Goal: Information Seeking & Learning: Learn about a topic

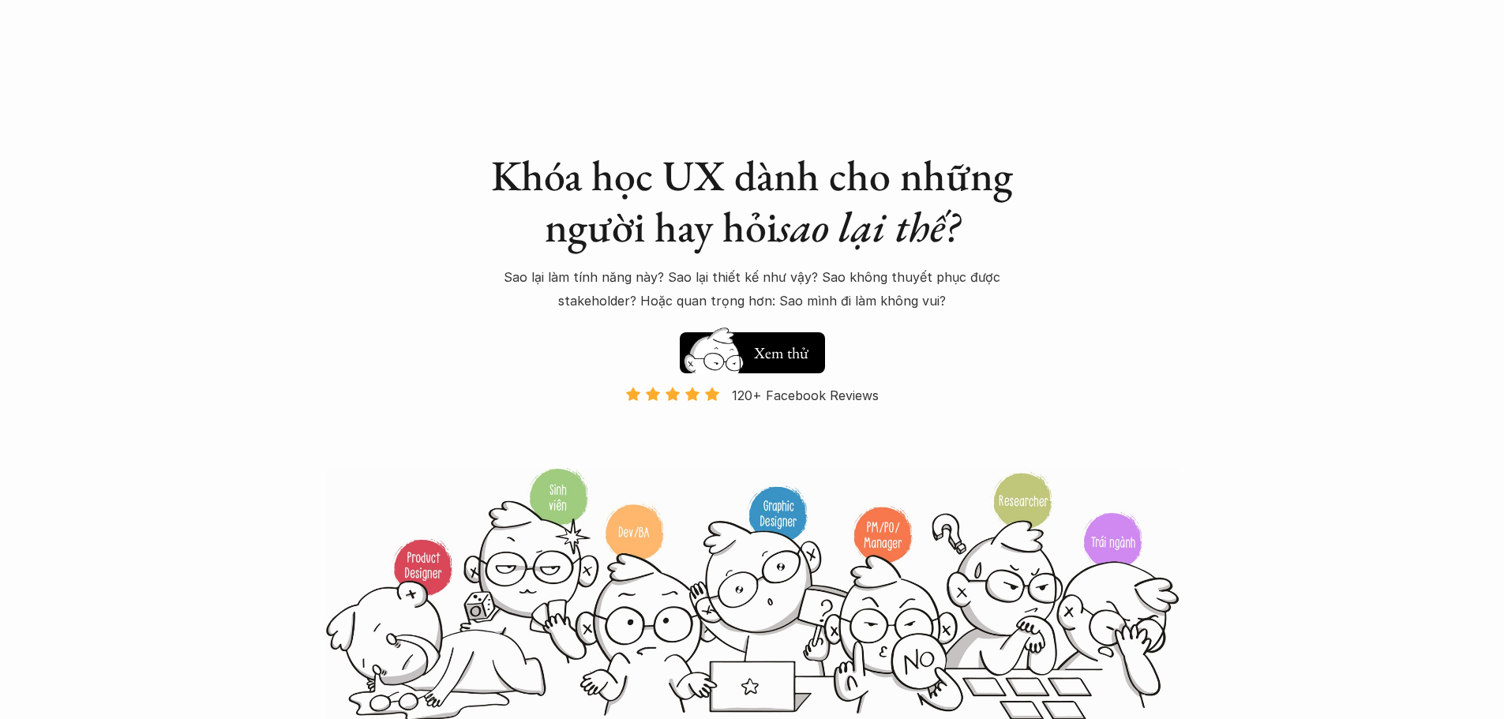
scroll to position [1421, 0]
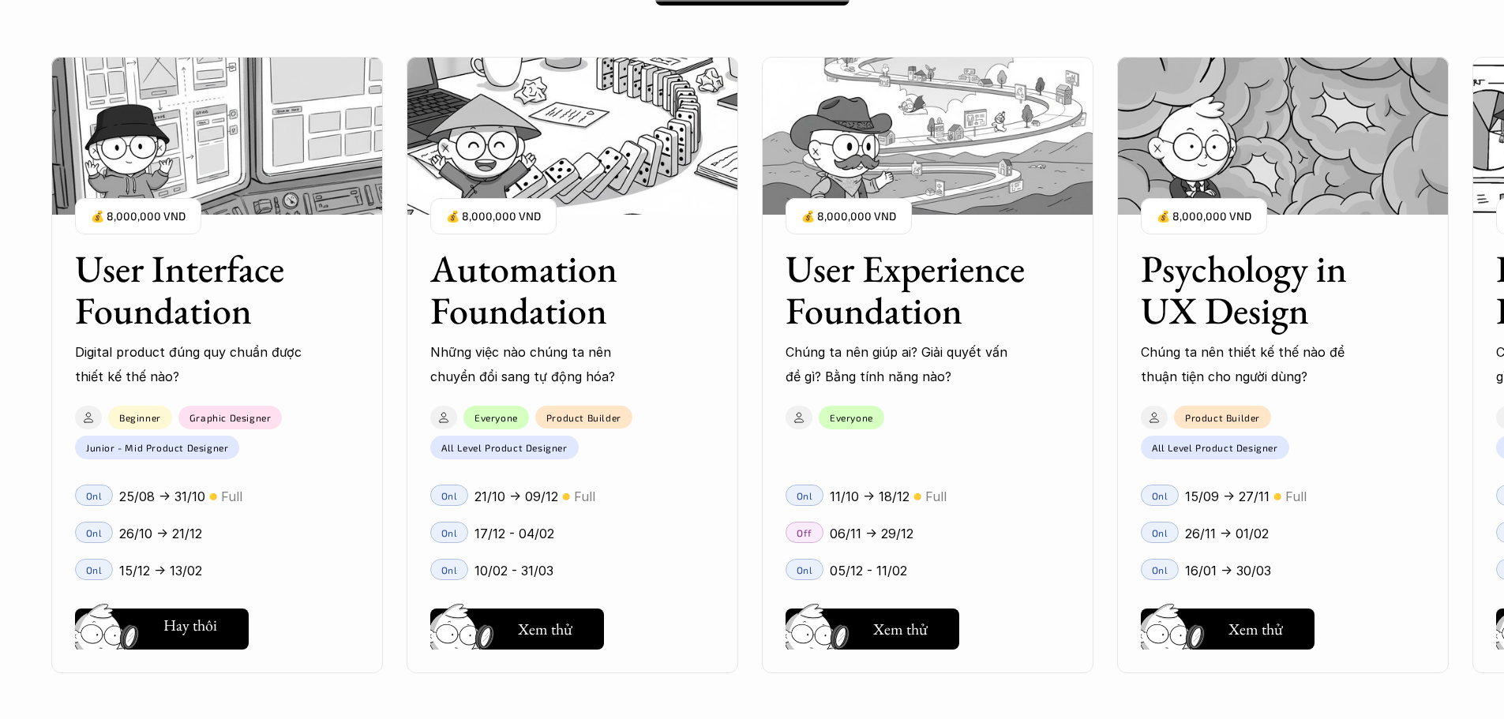
click at [169, 633] on h5 "Xem thử" at bounding box center [190, 629] width 54 height 22
drag, startPoint x: 544, startPoint y: 617, endPoint x: 535, endPoint y: 615, distance: 8.8
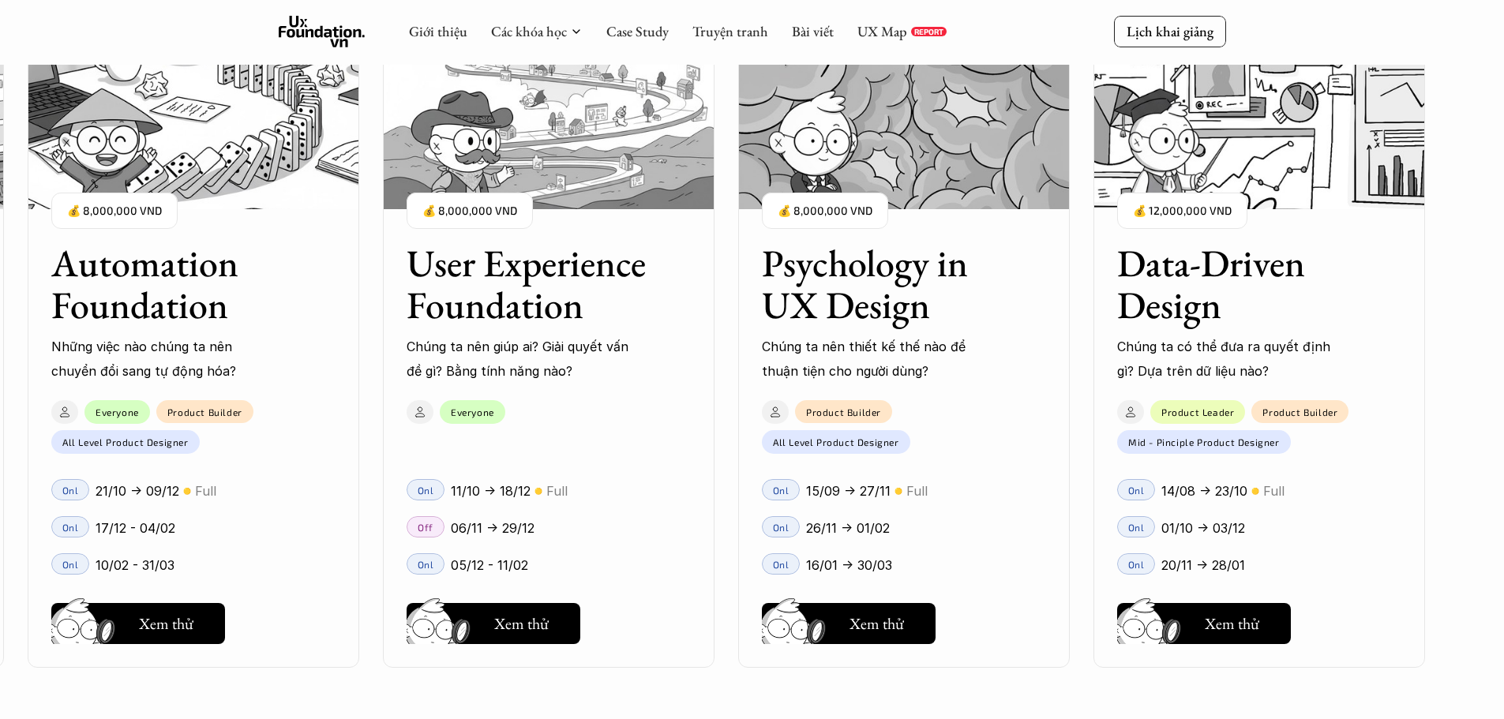
scroll to position [1974, 0]
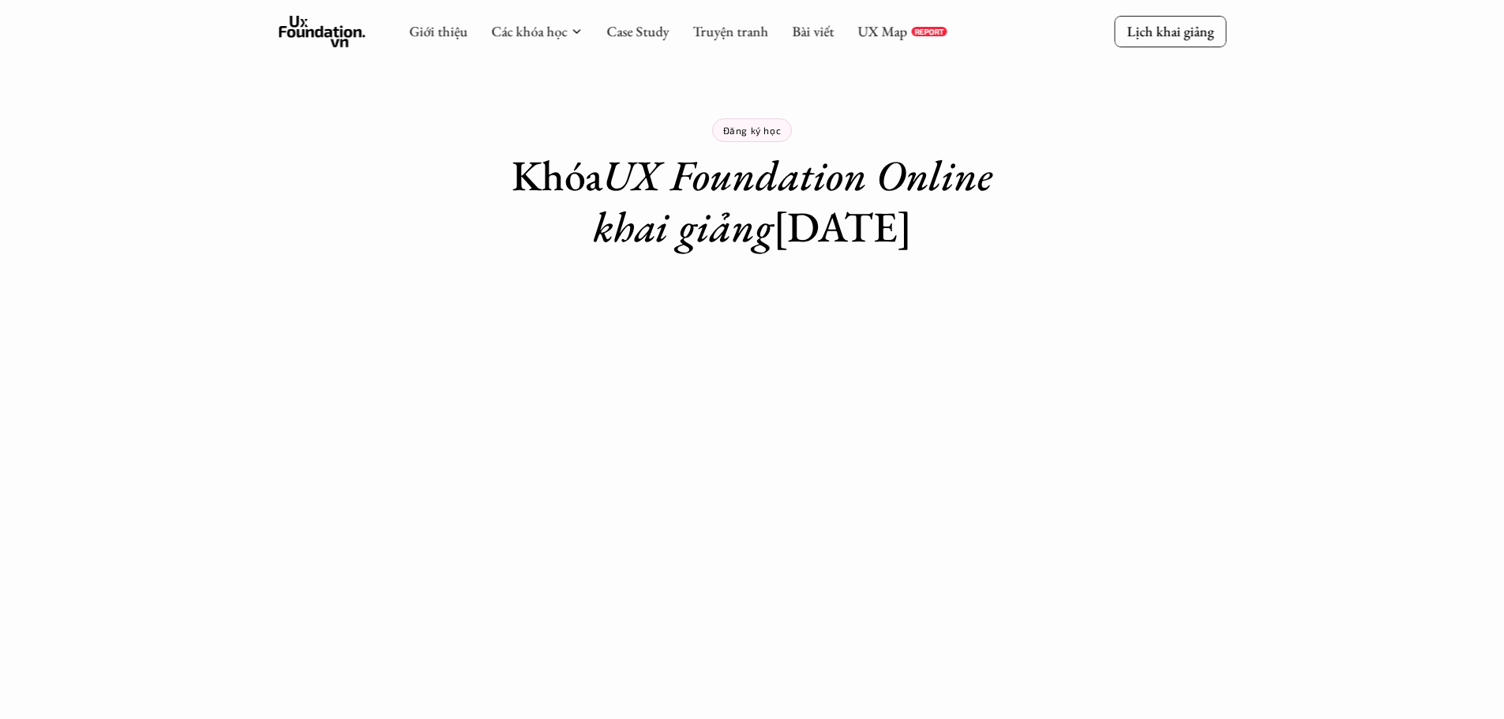
click at [765, 222] on h1 "Khóa UX Foundation Online khai giảng 05/12/2025" at bounding box center [752, 201] width 553 height 103
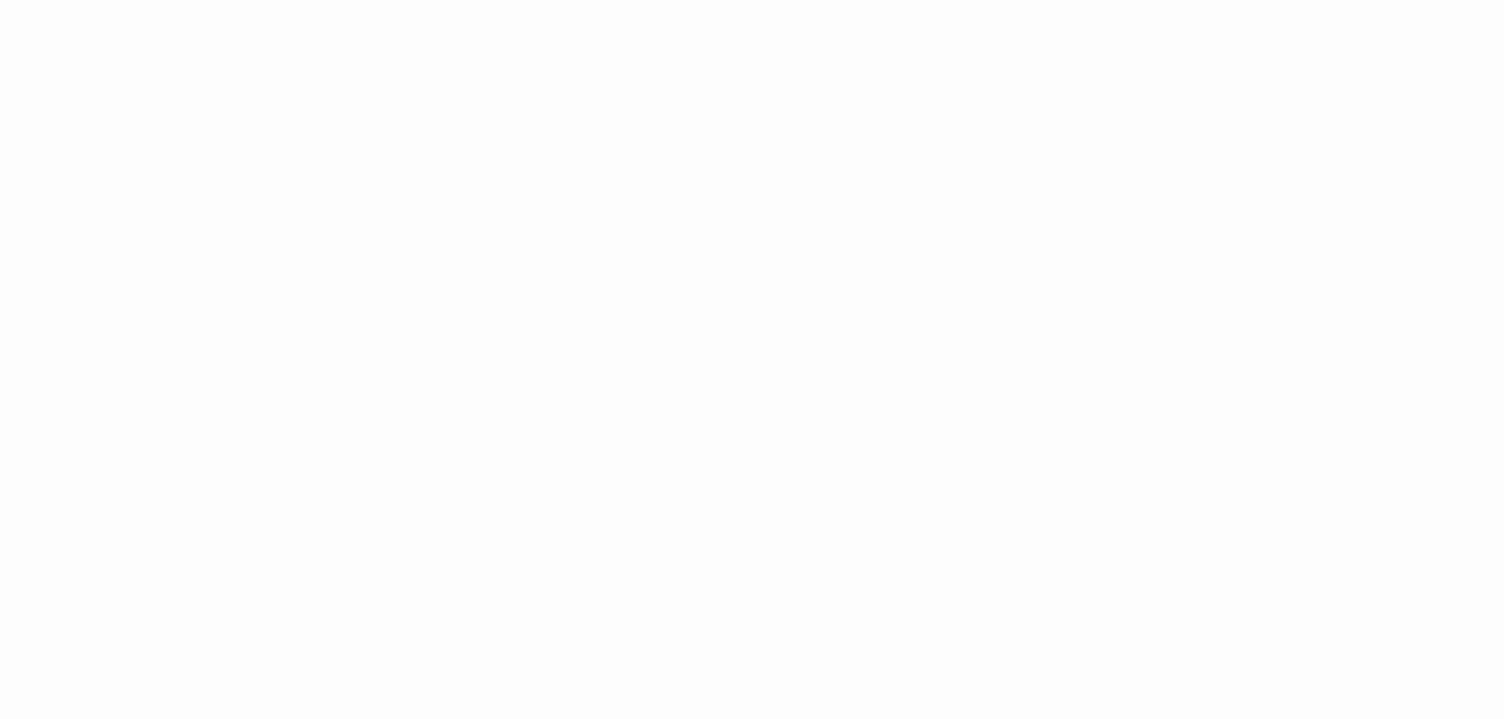
scroll to position [868, 0]
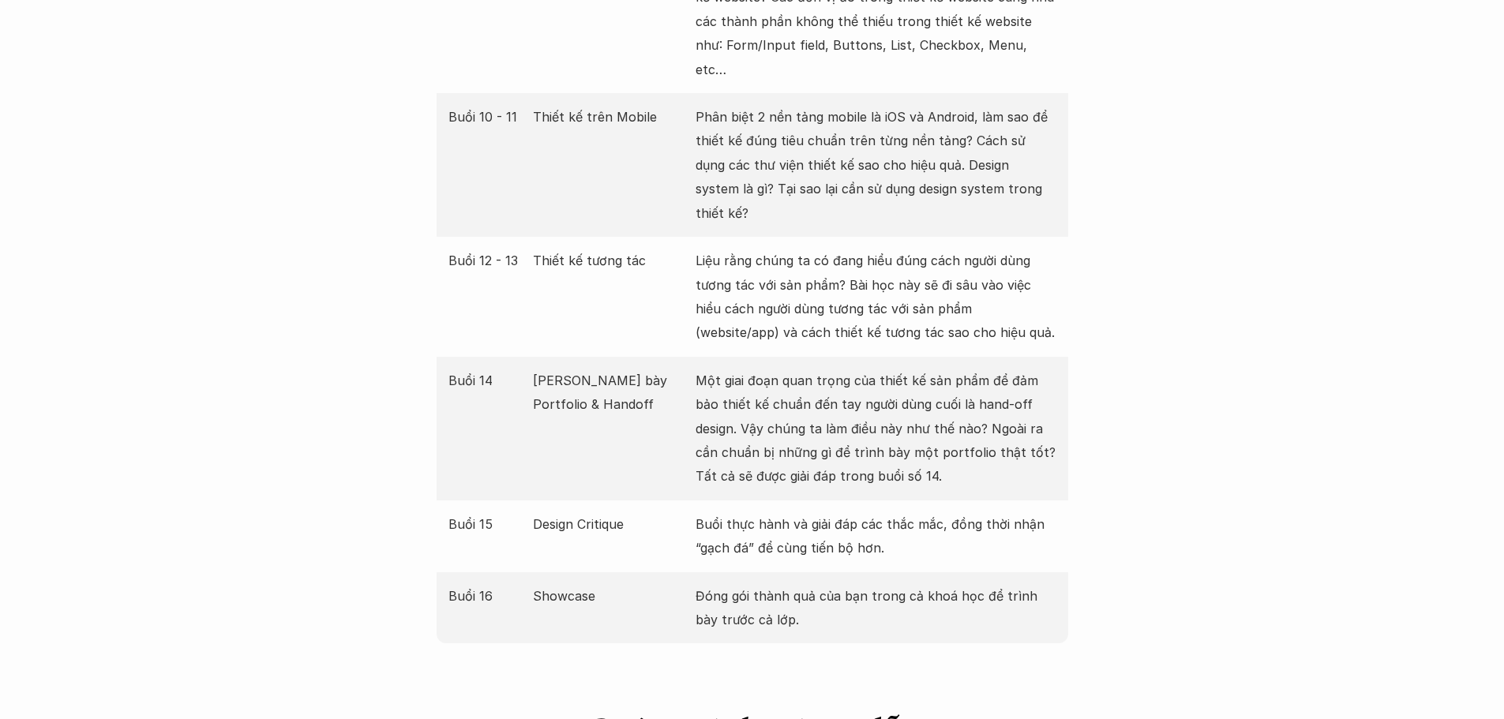
scroll to position [2842, 0]
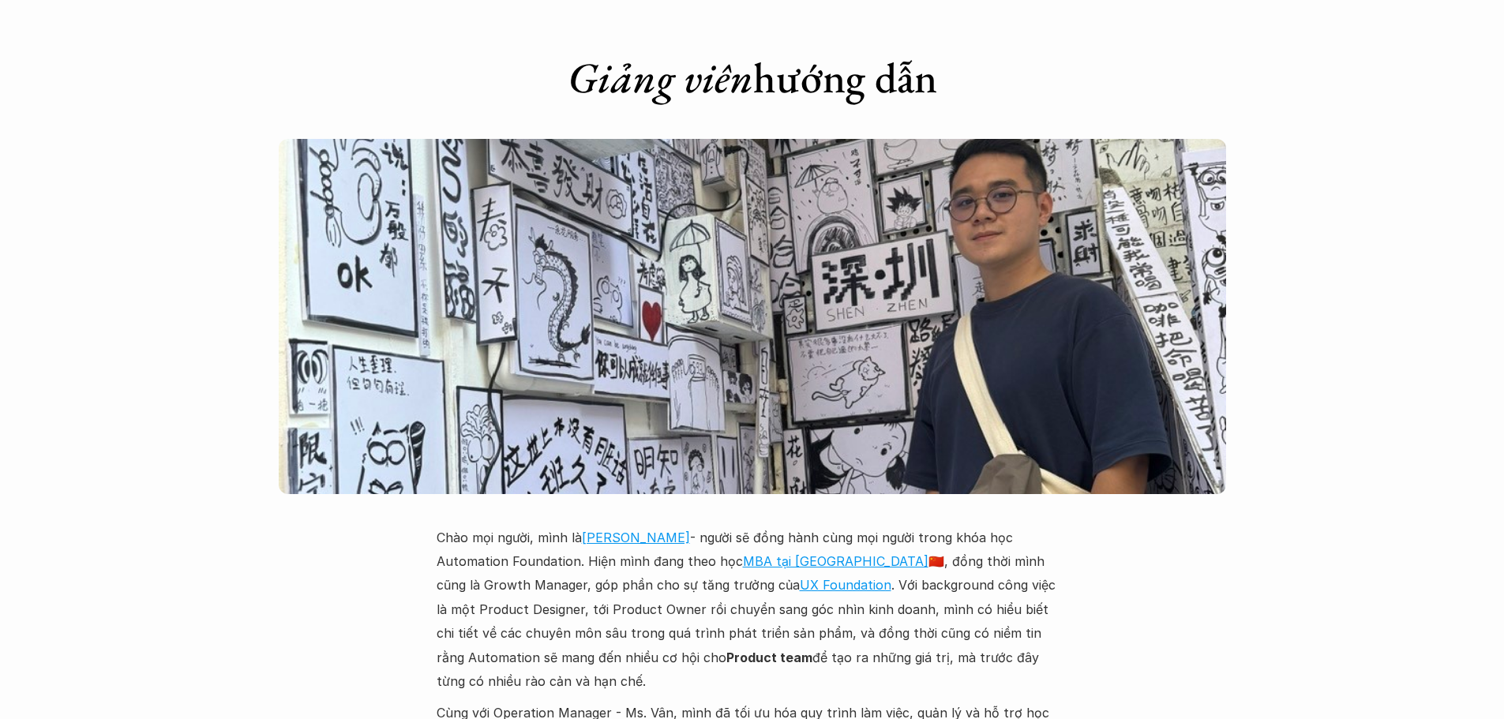
scroll to position [3632, 0]
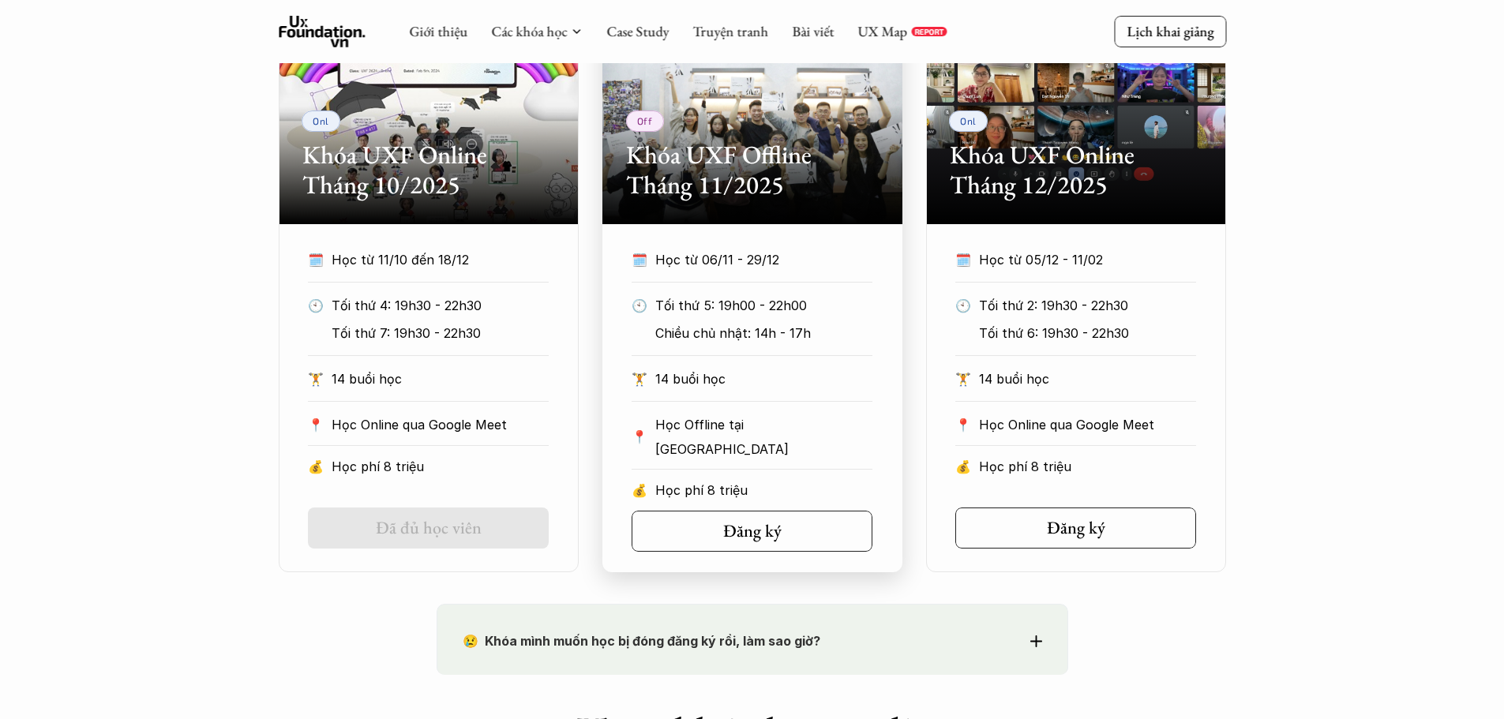
scroll to position [789, 0]
